Goal: Complete application form

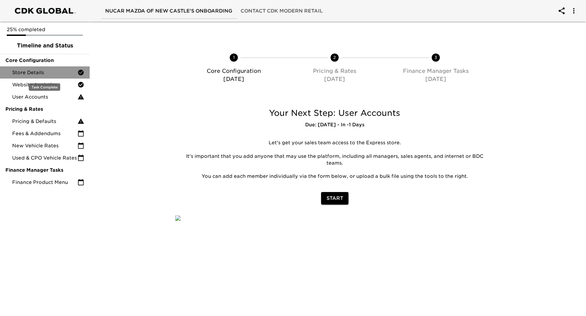
click at [83, 72] on icon at bounding box center [81, 73] width 6 height 6
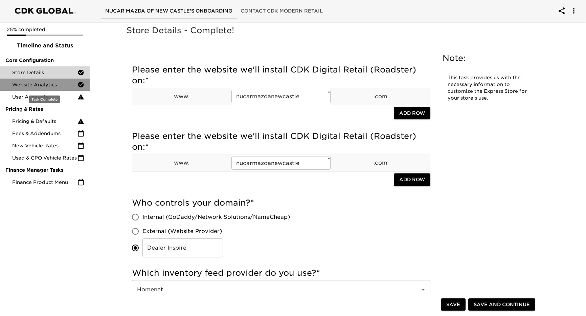
click at [78, 85] on icon at bounding box center [81, 85] width 6 height 6
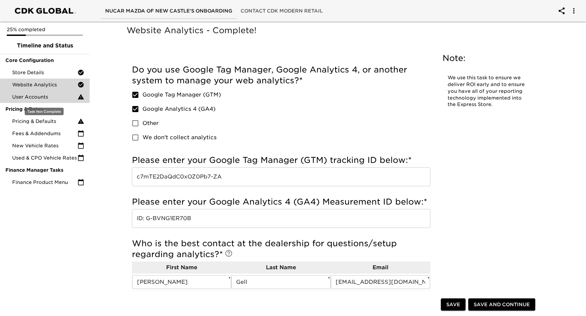
click at [81, 97] on icon at bounding box center [81, 96] width 6 height 5
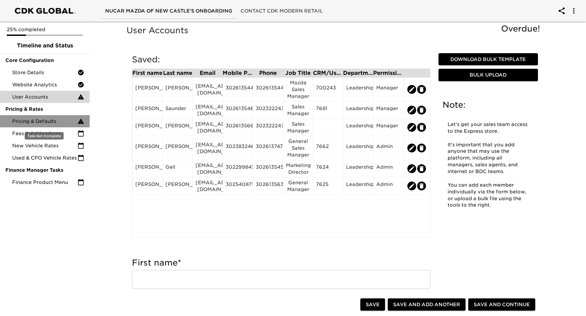
click at [79, 120] on icon at bounding box center [80, 121] width 7 height 7
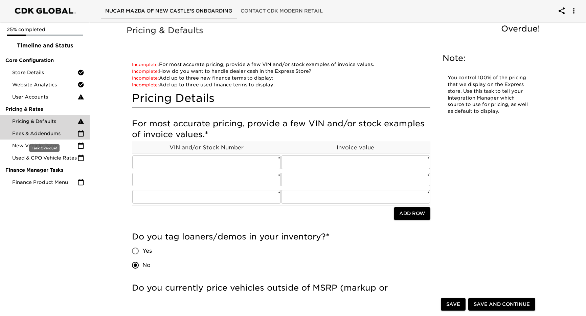
click at [55, 136] on span "Fees & Addendums" at bounding box center [44, 133] width 65 height 7
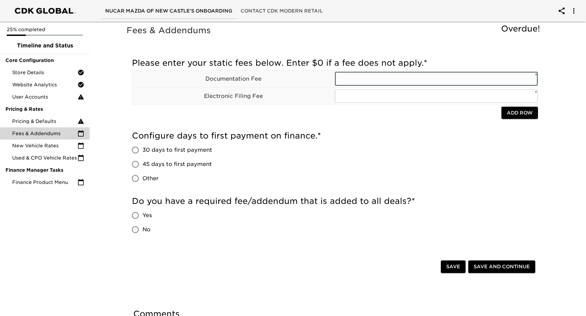
click at [357, 83] on input "text" at bounding box center [436, 79] width 203 height 14
type input "474.00"
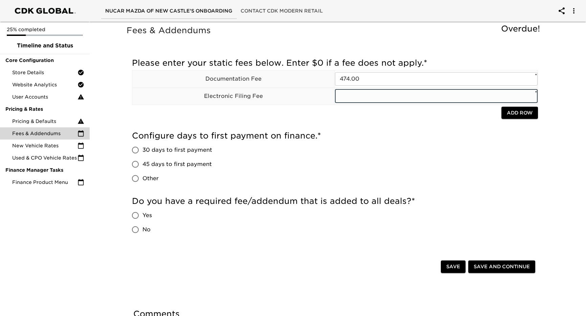
click at [356, 95] on input "text" at bounding box center [436, 96] width 203 height 14
type input "na"
click at [367, 124] on div "Please enter your static fees below. Enter $0 if a fee does not apply. * Docume…" at bounding box center [335, 90] width 406 height 73
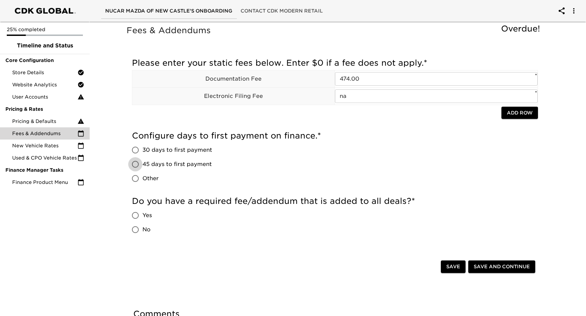
drag, startPoint x: 136, startPoint y: 164, endPoint x: 256, endPoint y: 163, distance: 119.7
click at [136, 163] on input "45 days to first payment" at bounding box center [135, 164] width 14 height 14
radio input "true"
